Goal: Transaction & Acquisition: Purchase product/service

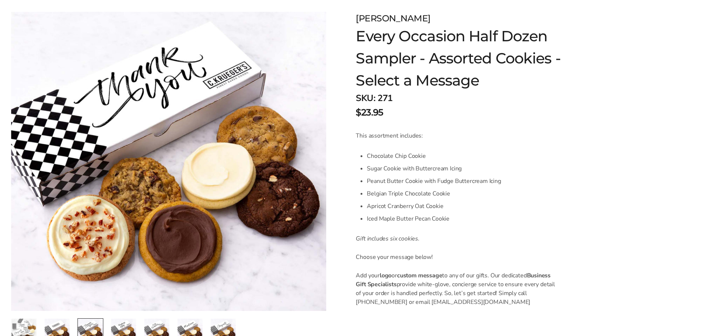
scroll to position [111, 0]
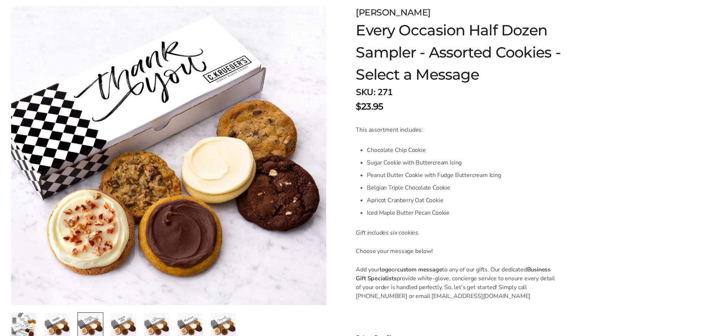
click at [382, 148] on span "Chocolate Chip Cookie" at bounding box center [396, 150] width 59 height 8
drag, startPoint x: 405, startPoint y: 160, endPoint x: 504, endPoint y: 178, distance: 100.9
click at [504, 178] on ul "Chocolate Chip Cookie Sugar Cookie with Buttercream Icing Peanut Butter Cookie …" at bounding box center [462, 181] width 191 height 75
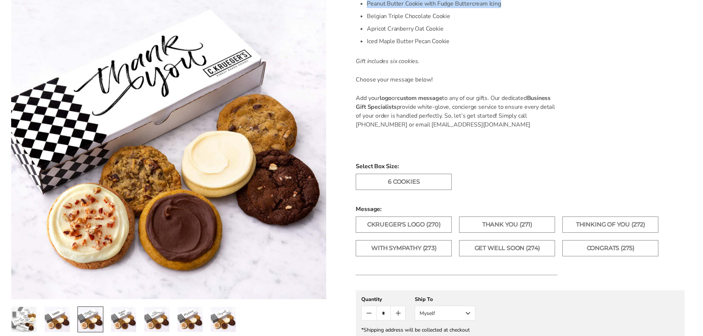
scroll to position [295, 0]
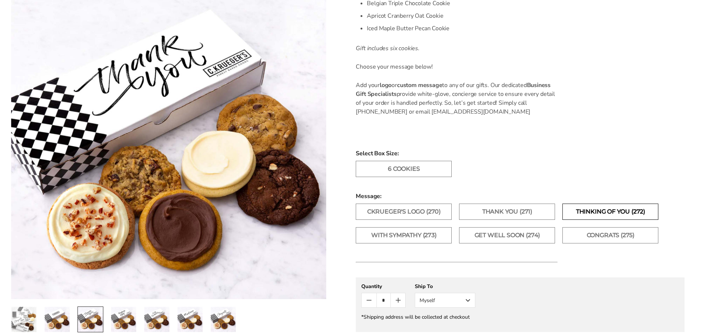
click at [597, 209] on label "Thinking of You (272)" at bounding box center [611, 212] width 96 height 16
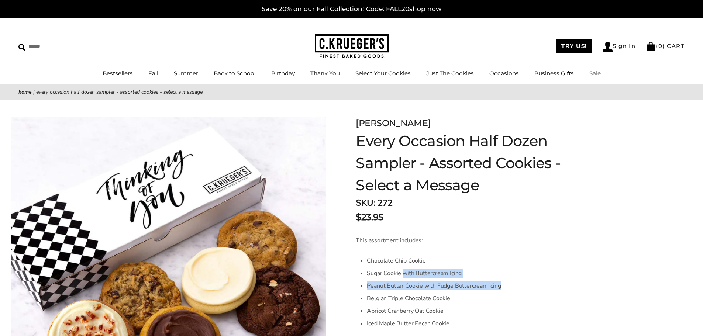
click at [600, 73] on link "Sale" at bounding box center [594, 73] width 11 height 7
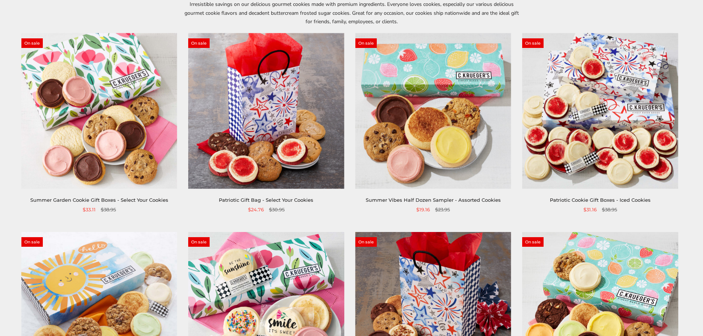
scroll to position [111, 0]
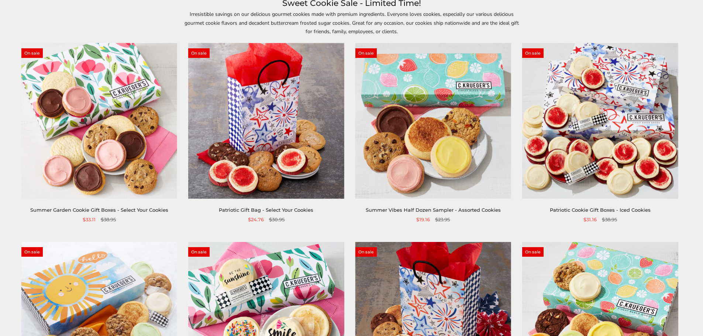
click at [432, 149] on img at bounding box center [433, 121] width 156 height 156
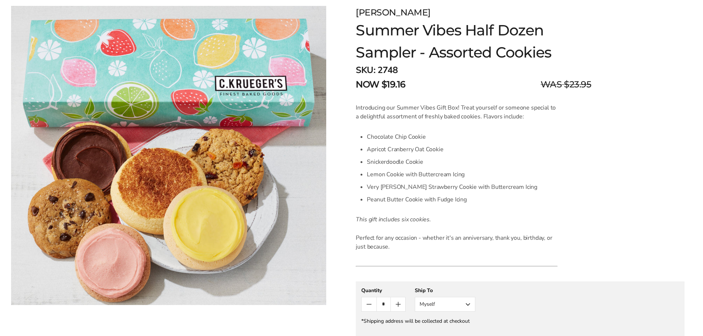
scroll to position [185, 0]
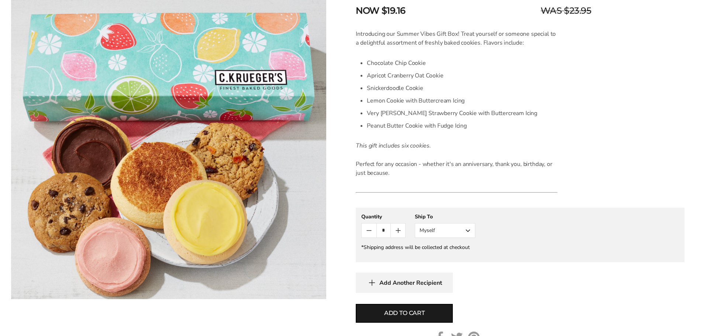
click at [447, 229] on button "Myself" at bounding box center [445, 230] width 61 height 15
click at [444, 257] on button "Other Recipient" at bounding box center [445, 257] width 60 height 13
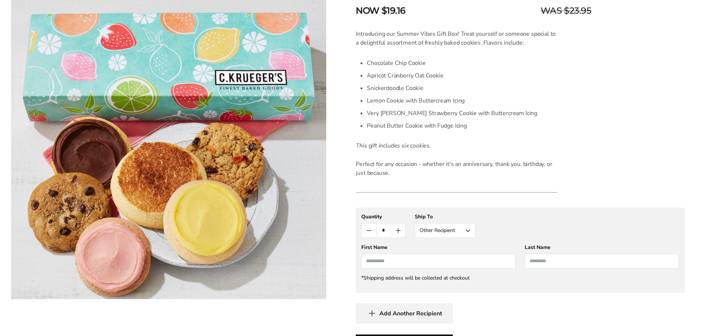
click at [395, 264] on input "First Name" at bounding box center [438, 261] width 154 height 15
type input "****"
type input "*"
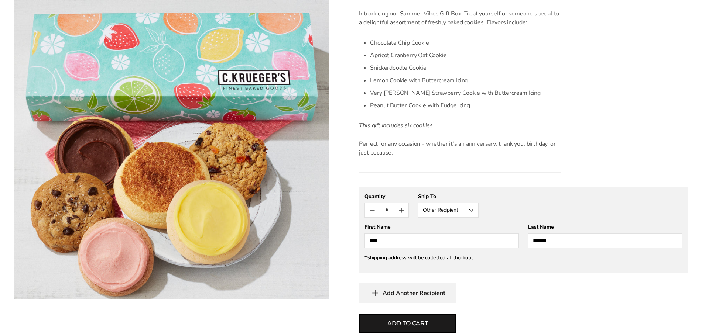
scroll to position [258, 0]
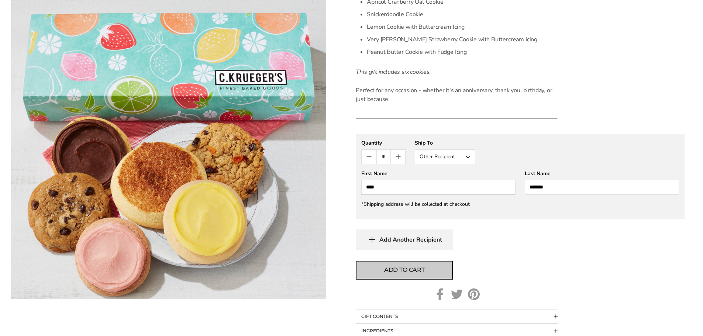
type input "*******"
click at [394, 271] on span "Add to cart" at bounding box center [404, 270] width 41 height 9
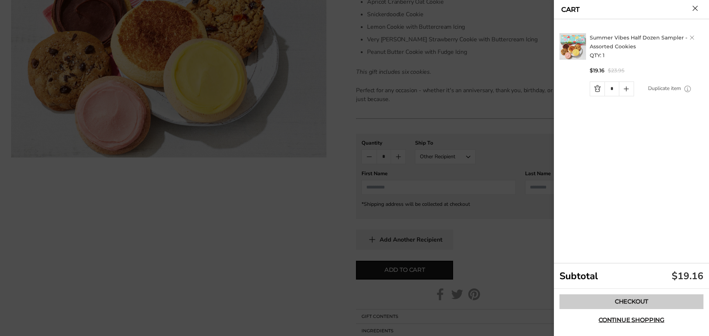
click at [625, 302] on link "Checkout" at bounding box center [631, 302] width 144 height 15
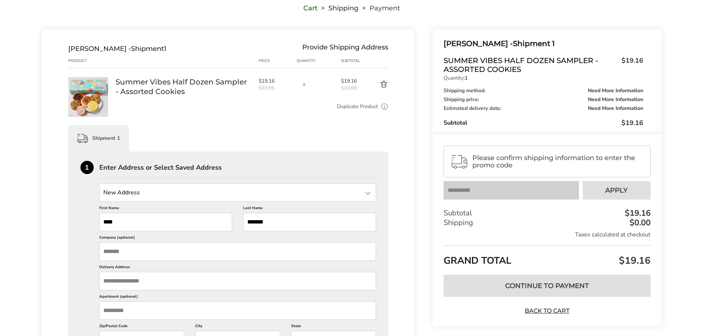
scroll to position [74, 0]
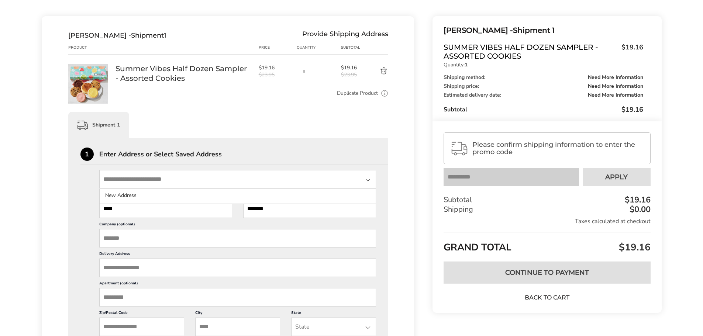
click at [156, 178] on input "State" at bounding box center [237, 179] width 277 height 18
click at [127, 270] on input "Delivery Address" at bounding box center [237, 268] width 277 height 18
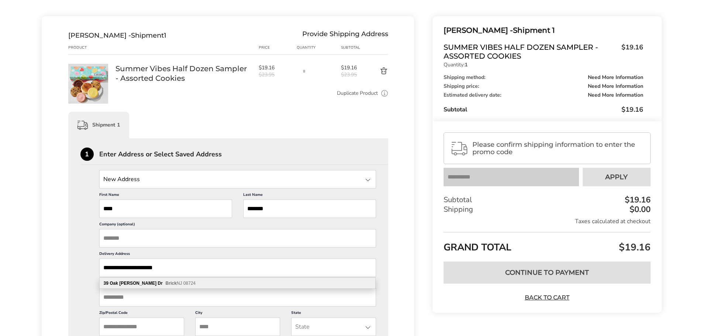
click at [166, 281] on b "Brick" at bounding box center [171, 283] width 11 height 5
type input "**********"
type input "*****"
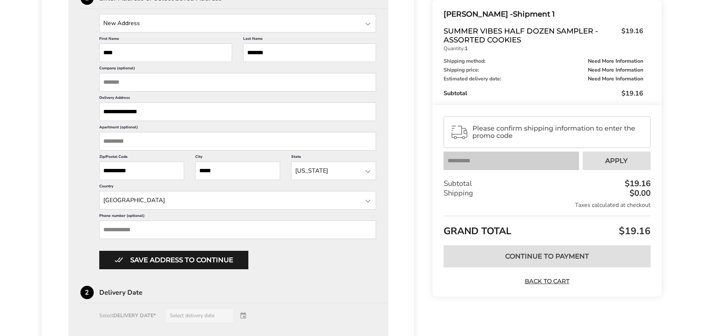
scroll to position [258, 0]
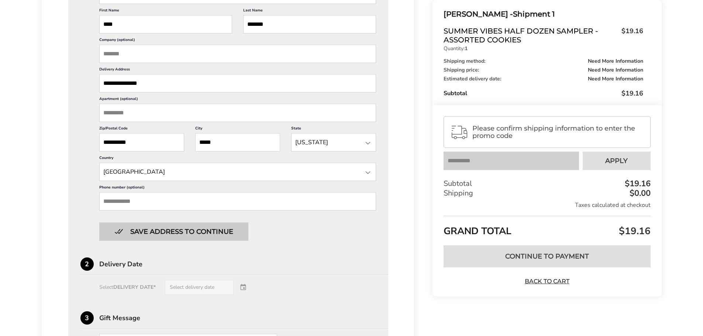
click at [167, 236] on button "Save address to continue" at bounding box center [173, 232] width 149 height 18
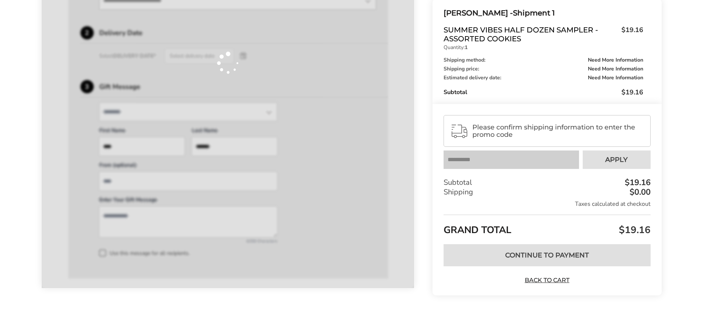
scroll to position [253, 0]
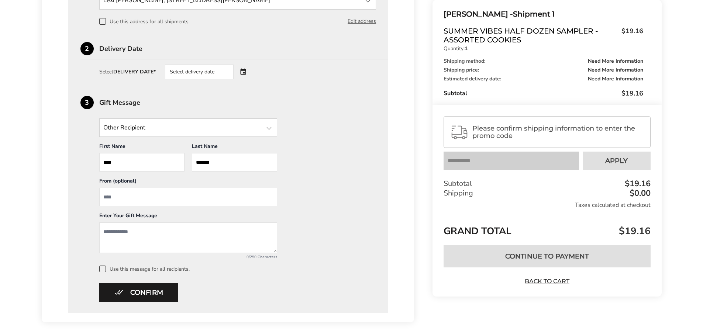
click at [192, 127] on input "State" at bounding box center [188, 127] width 178 height 18
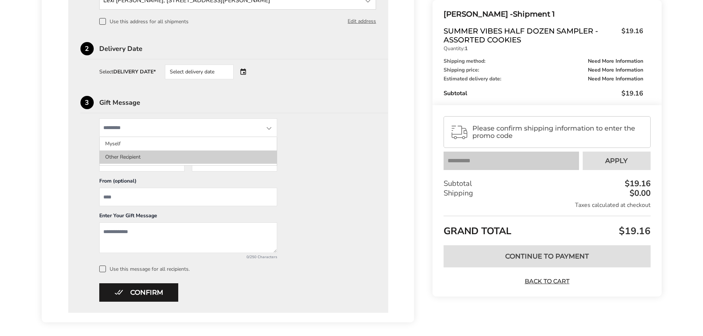
click at [138, 161] on li "Other Recipient" at bounding box center [188, 157] width 177 height 13
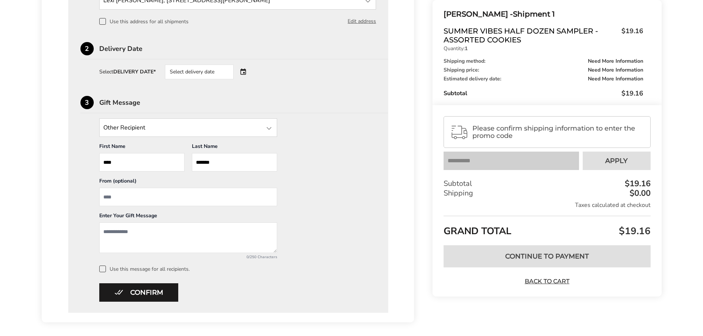
click at [136, 200] on input "From" at bounding box center [188, 197] width 178 height 18
type input "**********"
click at [115, 239] on textarea "Add a message" at bounding box center [188, 238] width 178 height 31
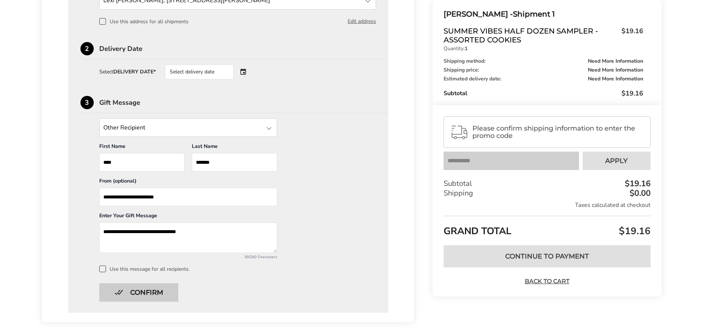
type textarea "**********"
click at [152, 290] on button "Confirm" at bounding box center [138, 292] width 79 height 18
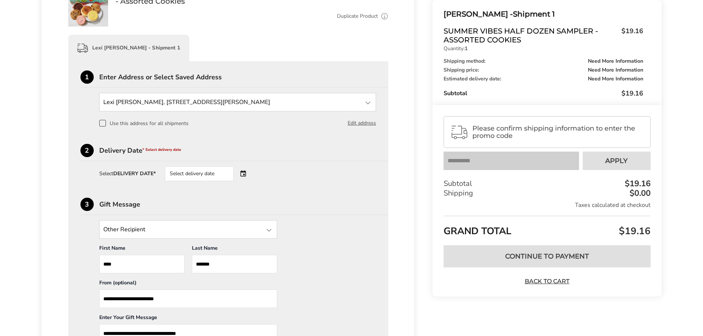
scroll to position [142, 0]
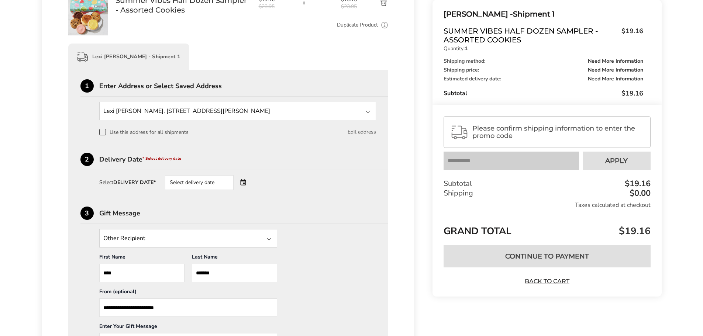
click at [247, 181] on div "Select delivery date" at bounding box center [209, 182] width 89 height 15
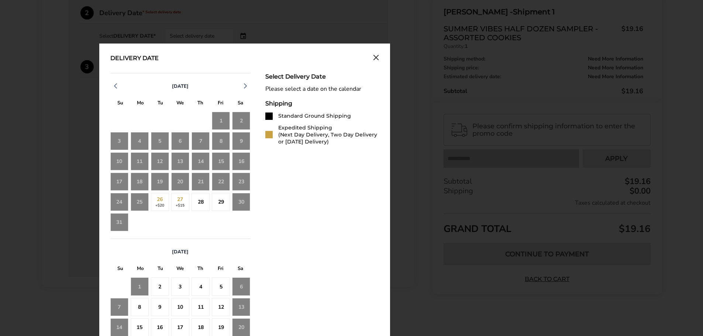
scroll to position [290, 0]
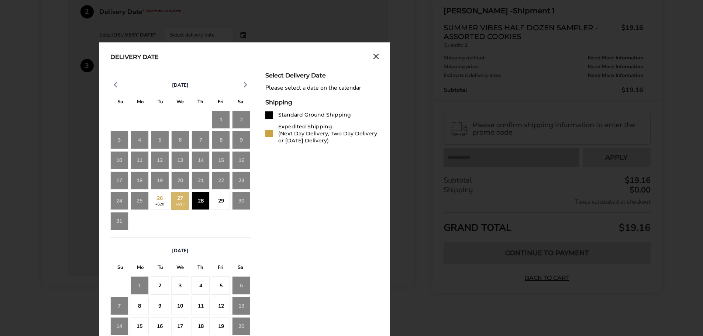
click at [200, 205] on div "28" at bounding box center [201, 201] width 18 height 18
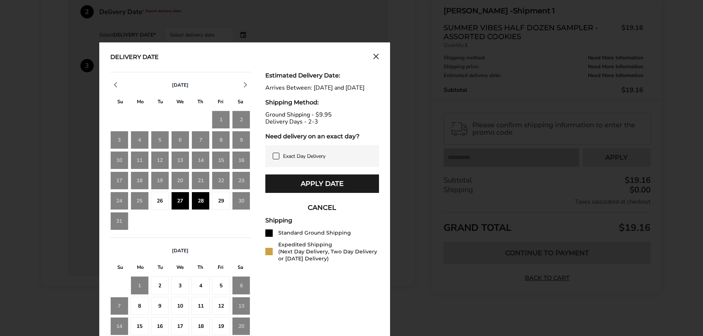
click at [218, 204] on div "29" at bounding box center [221, 201] width 18 height 18
click at [197, 205] on div "28" at bounding box center [201, 201] width 18 height 18
click at [344, 190] on button "Apply Date" at bounding box center [322, 184] width 114 height 18
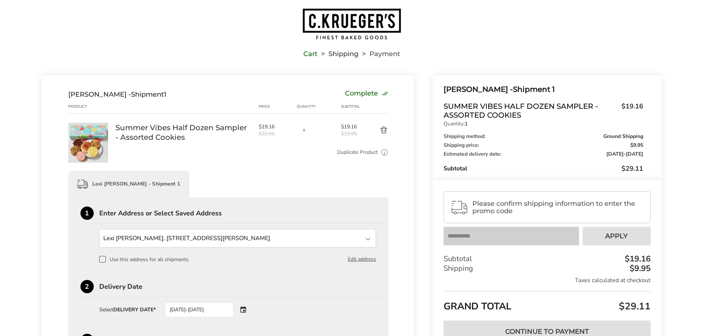
scroll to position [0, 0]
